Goal: Transaction & Acquisition: Purchase product/service

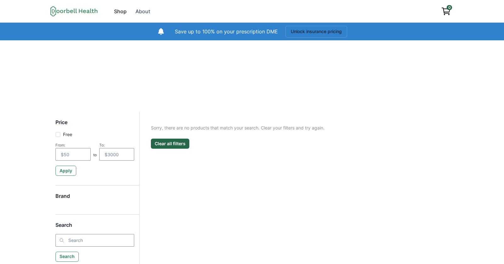
click at [116, 12] on div "Shop" at bounding box center [120, 12] width 13 height 8
click at [117, 11] on div "Shop" at bounding box center [120, 12] width 13 height 8
click at [317, 31] on button "Unlock insurance pricing" at bounding box center [316, 32] width 62 height 12
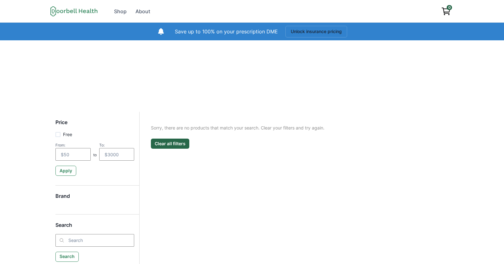
click at [86, 14] on icon at bounding box center [73, 11] width 47 height 10
click at [143, 12] on div "About" at bounding box center [142, 12] width 15 height 8
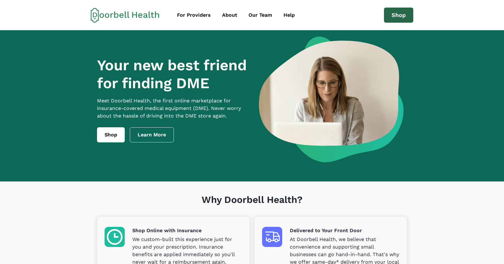
click at [403, 20] on link "Shop" at bounding box center [398, 15] width 29 height 15
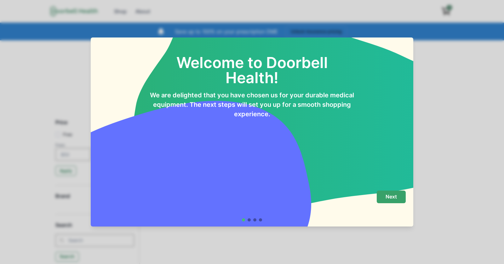
click at [392, 202] on button "Next" at bounding box center [391, 197] width 29 height 13
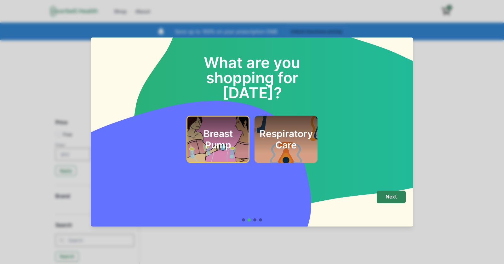
click at [382, 188] on footer "Next" at bounding box center [252, 205] width 322 height 41
click at [383, 193] on button "Next" at bounding box center [391, 197] width 29 height 13
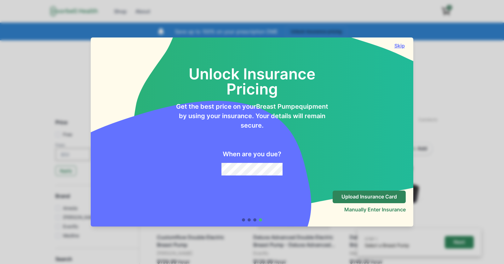
click at [401, 47] on button "Skip" at bounding box center [399, 46] width 13 height 6
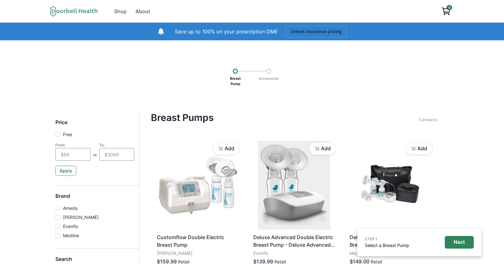
scroll to position [59, 0]
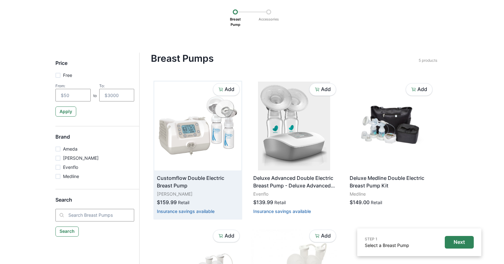
click at [176, 186] on p "Customflow Double Electric Breast Pump" at bounding box center [198, 181] width 82 height 15
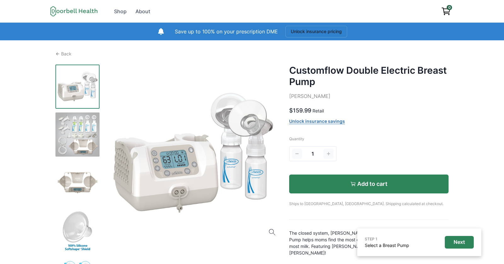
click at [342, 190] on button "Add to cart" at bounding box center [368, 183] width 159 height 19
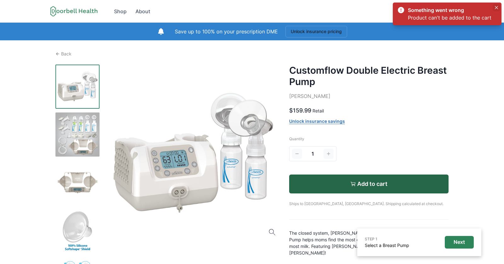
click at [496, 8] on icon "Close" at bounding box center [496, 7] width 3 height 3
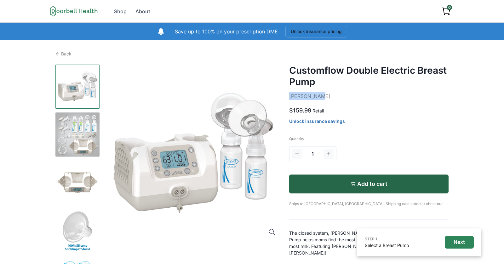
drag, startPoint x: 290, startPoint y: 96, endPoint x: 351, endPoint y: 96, distance: 60.8
click at [351, 96] on p "[PERSON_NAME]" at bounding box center [368, 96] width 159 height 8
click at [296, 99] on p "[PERSON_NAME]" at bounding box center [368, 96] width 159 height 8
drag, startPoint x: 286, startPoint y: 95, endPoint x: 310, endPoint y: 95, distance: 24.9
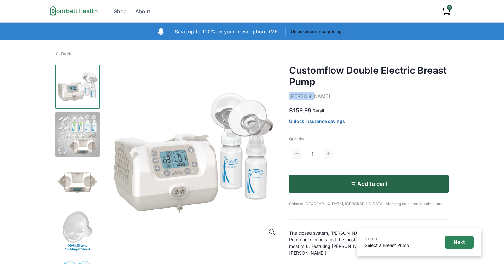
click at [310, 95] on div "Back Customflow Double Electric Breast Pump [PERSON_NAME] $159.99 Retail Unlock…" at bounding box center [251, 222] width 393 height 345
click at [58, 52] on icon at bounding box center [57, 54] width 4 height 4
